Goal: Obtain resource: Download file/media

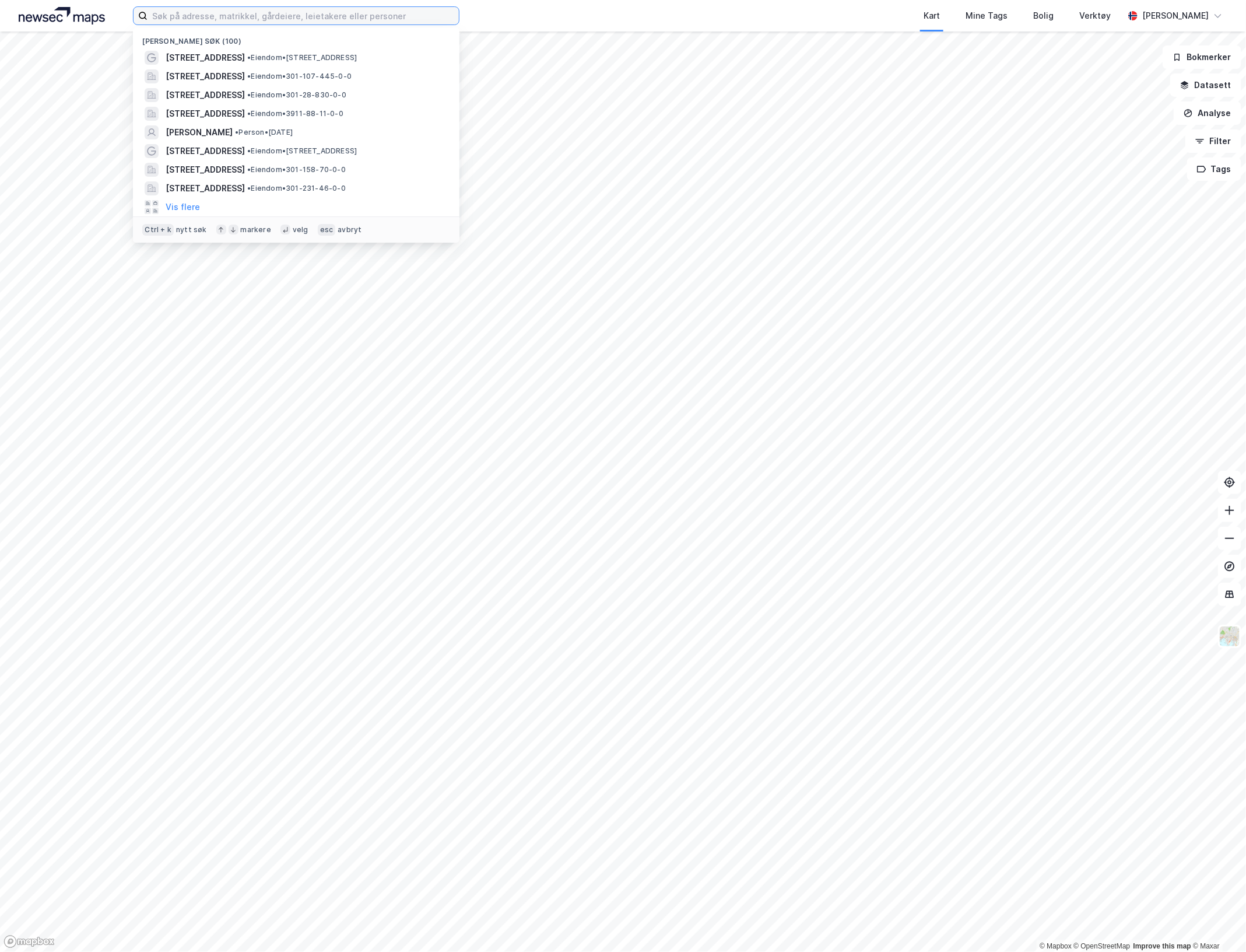
click at [244, 20] on input at bounding box center [303, 16] width 311 height 18
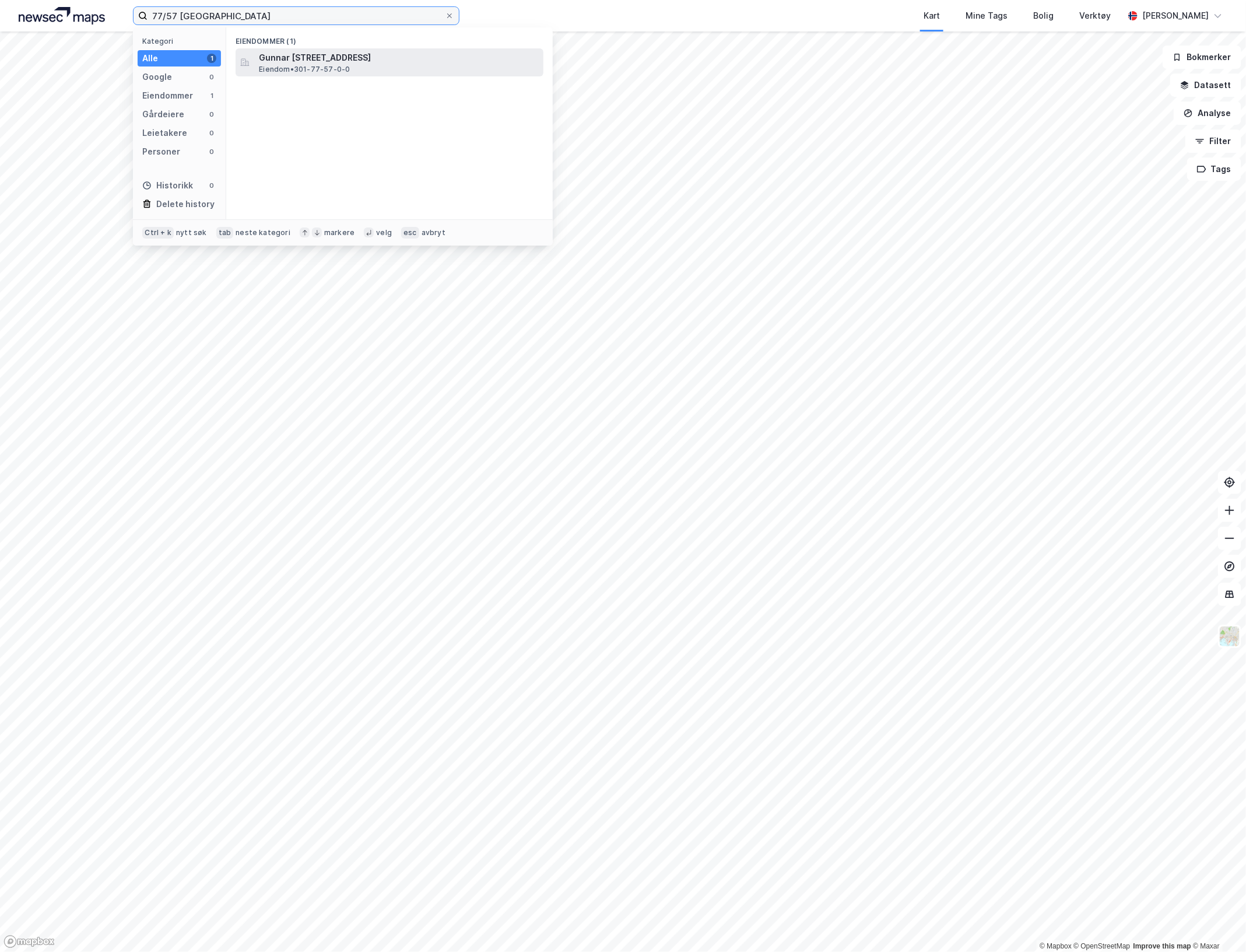
type input "77/57 [GEOGRAPHIC_DATA]"
click at [268, 61] on span "Gunnar [STREET_ADDRESS]" at bounding box center [399, 57] width 280 height 14
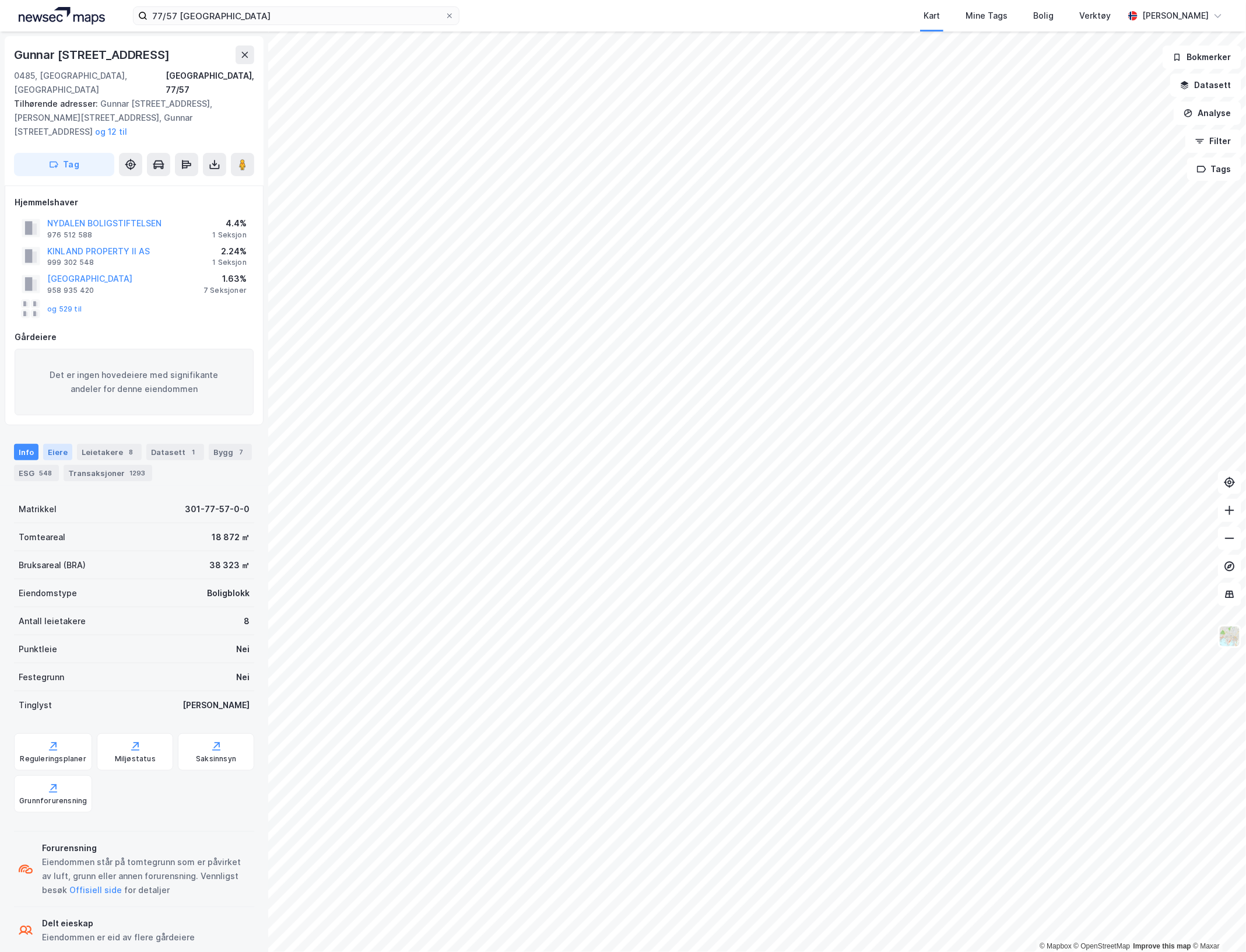
click at [59, 444] on div "Eiere" at bounding box center [58, 452] width 29 height 16
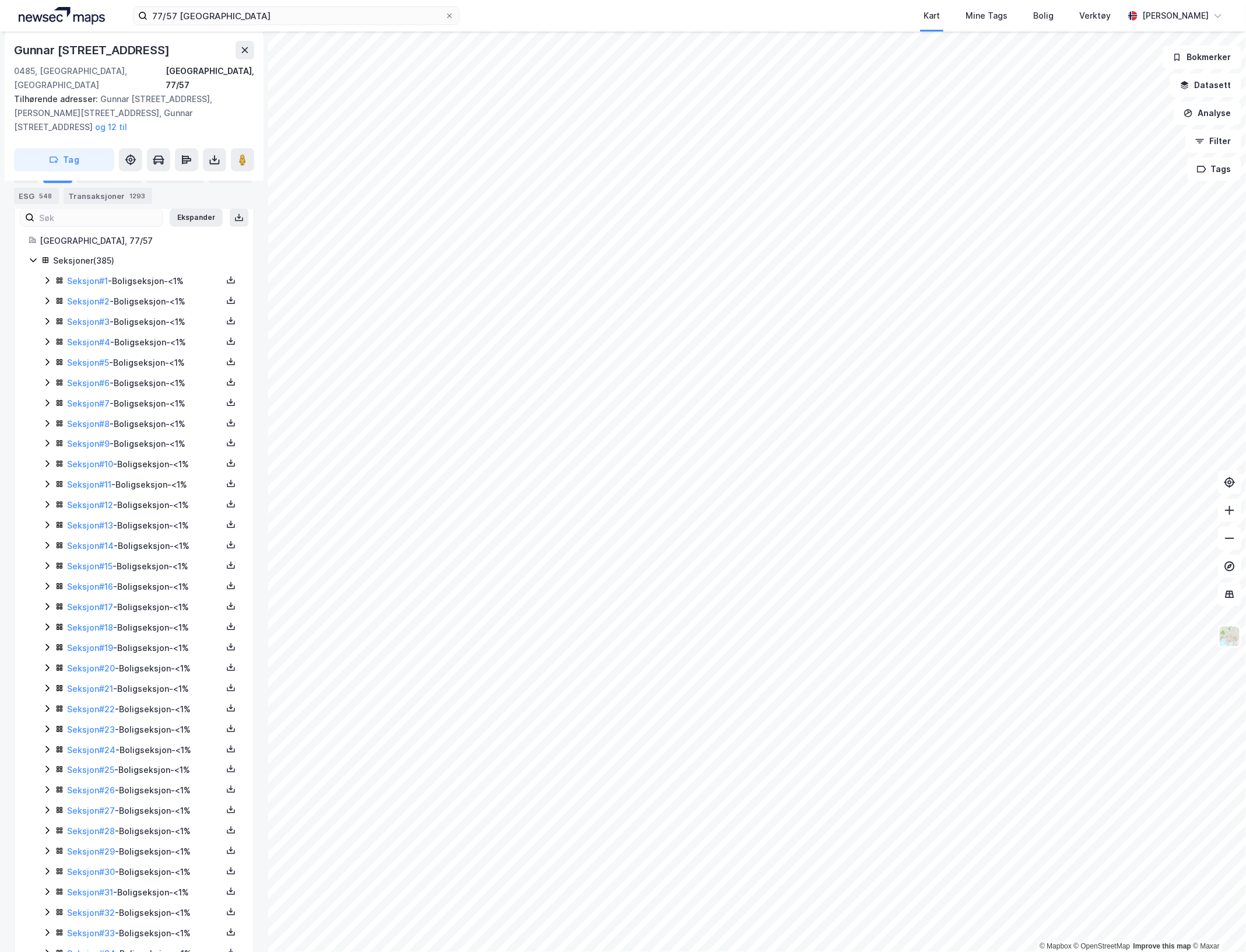
scroll to position [729, 0]
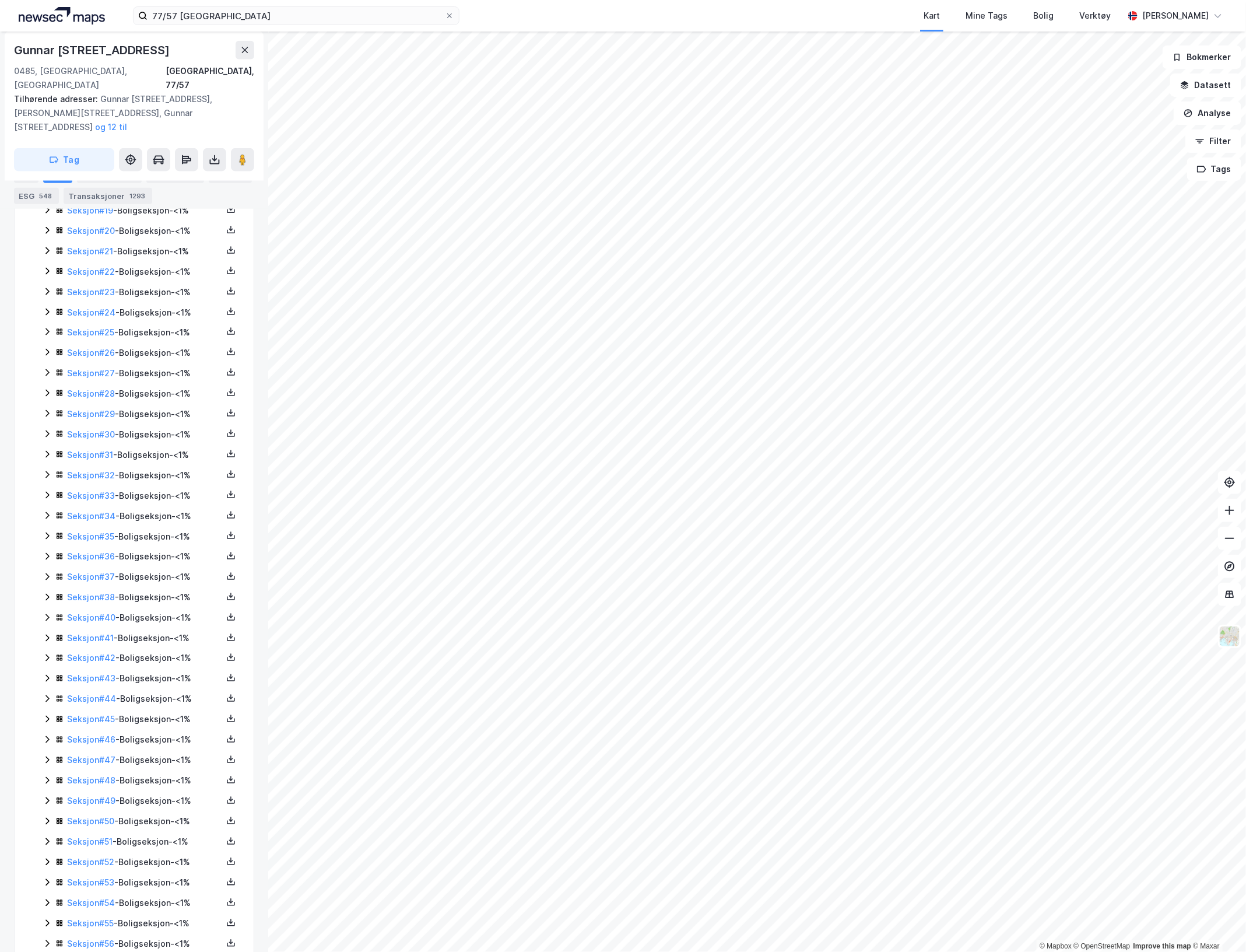
click at [47, 429] on icon at bounding box center [47, 434] width 10 height 10
click at [229, 433] on icon at bounding box center [231, 433] width 4 height 2
click at [147, 392] on div "Grunnbok" at bounding box center [161, 398] width 39 height 14
